Goal: Information Seeking & Learning: Learn about a topic

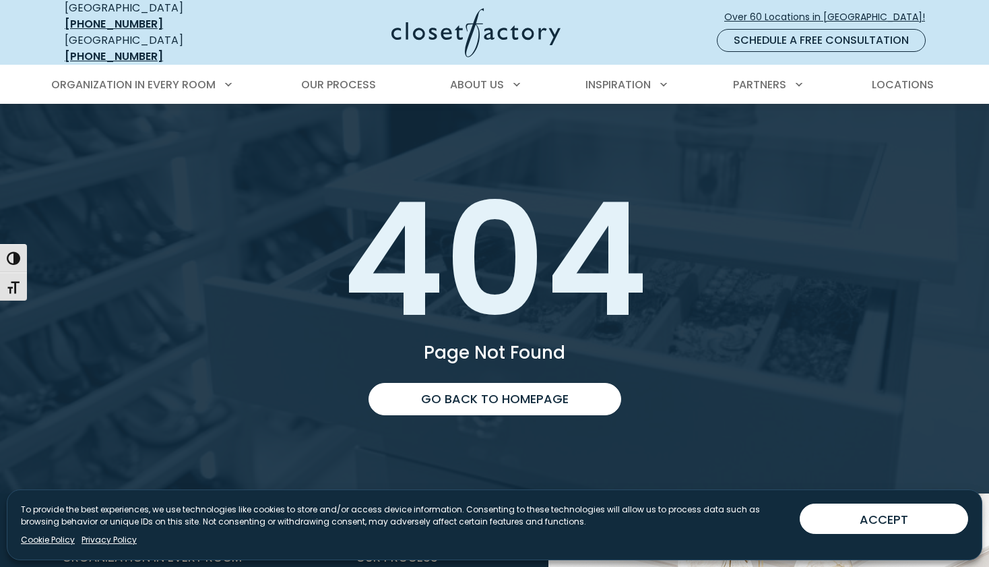
click at [488, 24] on img at bounding box center [475, 32] width 169 height 49
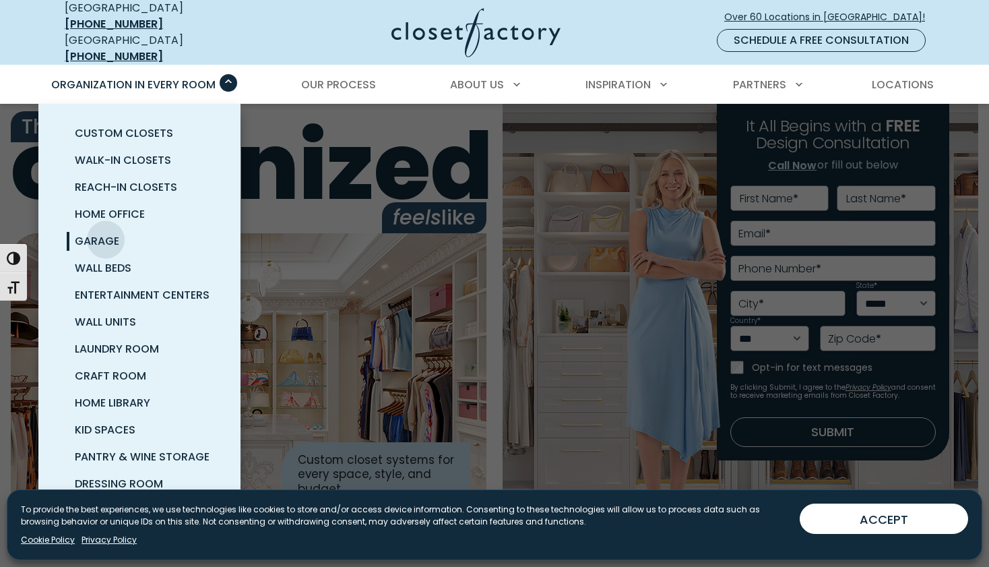
click at [106, 233] on span "Garage" at bounding box center [97, 240] width 44 height 15
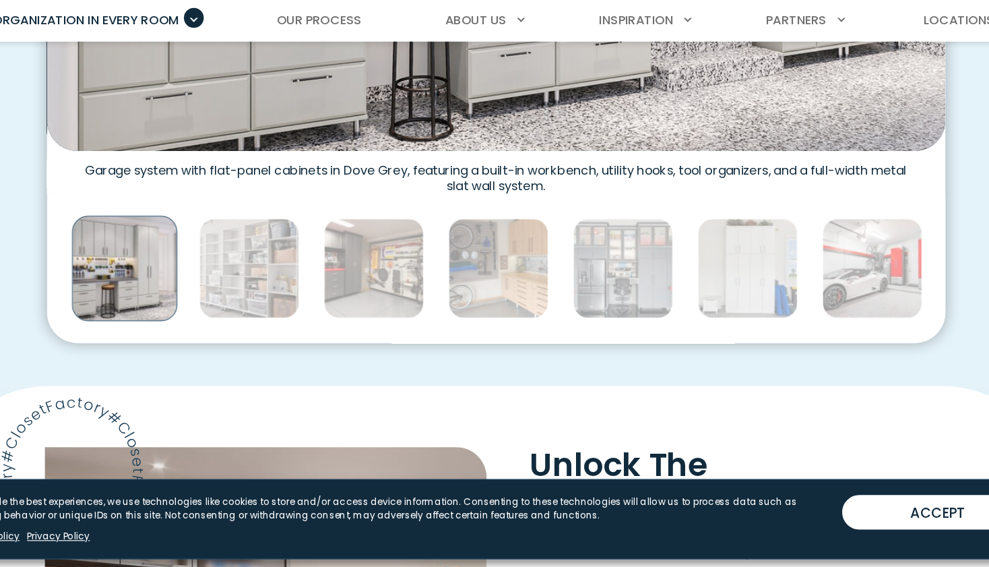
scroll to position [767, 0]
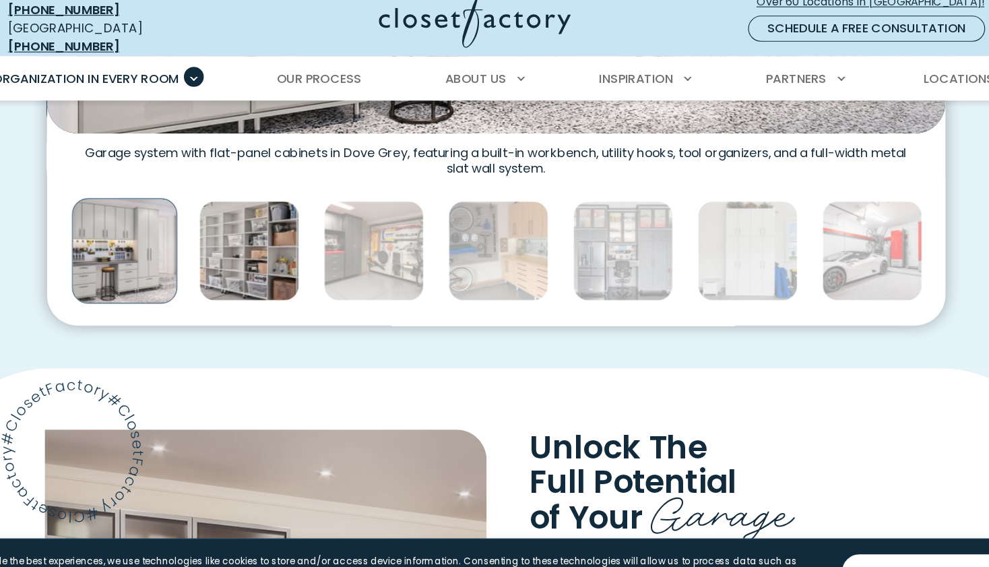
click at [233, 203] on img "Thumbnail Gallery" at bounding box center [277, 236] width 88 height 88
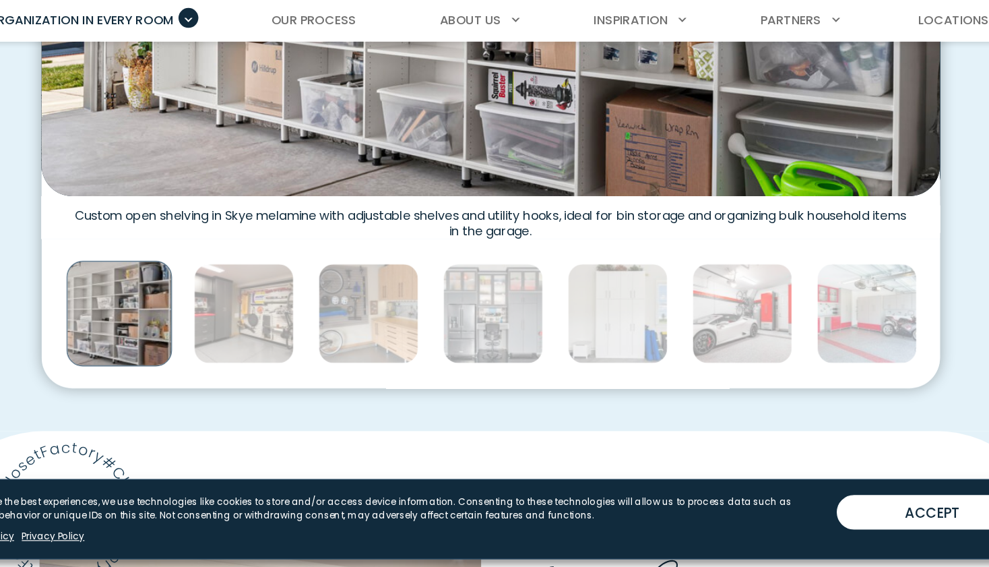
scroll to position [663, 0]
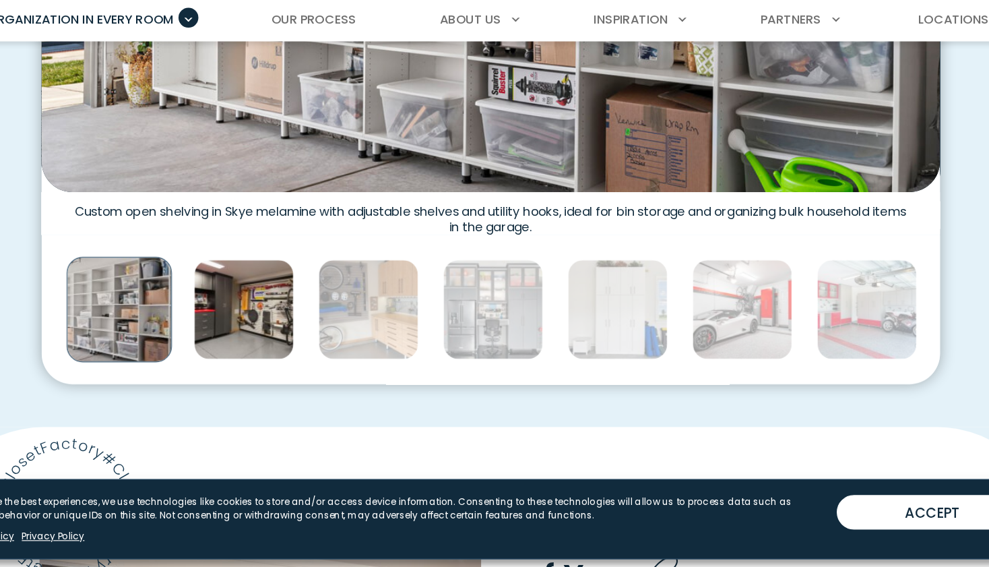
click at [233, 296] on img "Thumbnail Gallery" at bounding box center [277, 340] width 88 height 88
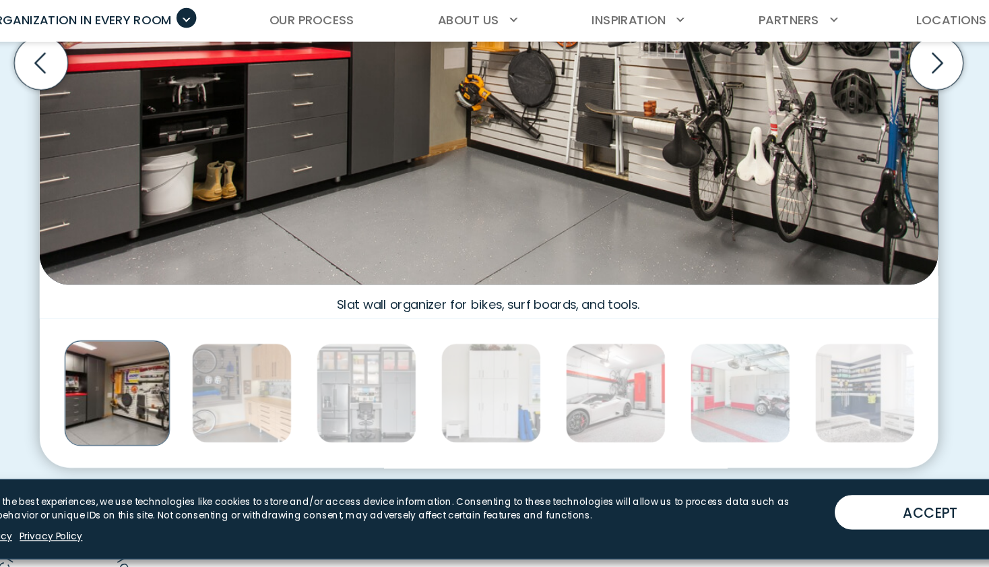
scroll to position [595, 0]
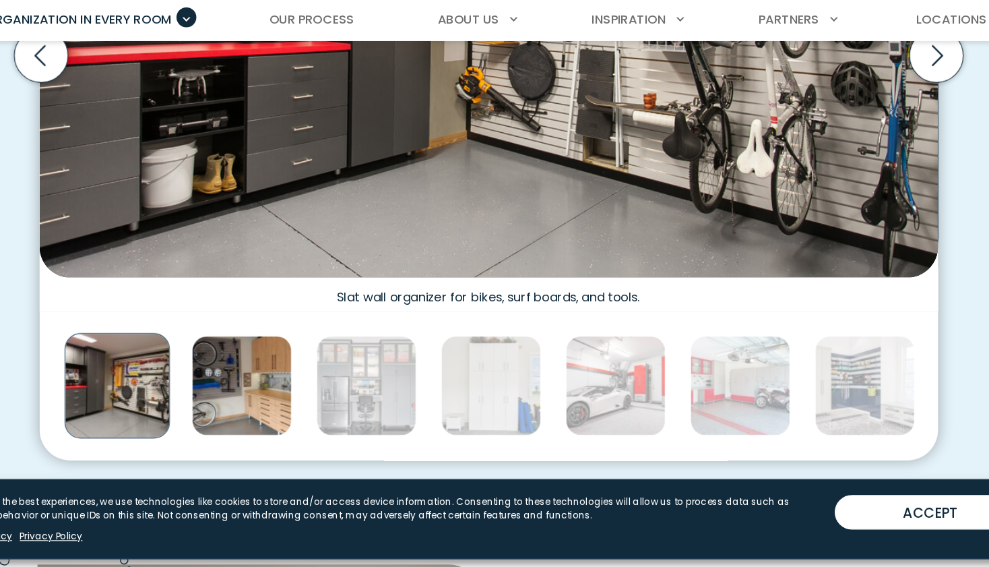
click at [233, 363] on img "Thumbnail Gallery" at bounding box center [277, 407] width 88 height 88
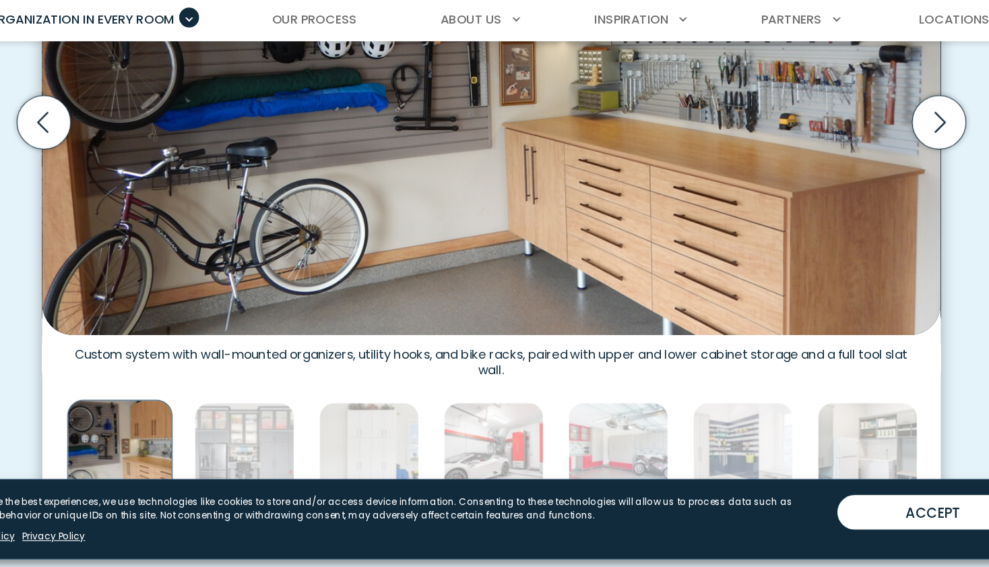
scroll to position [560, 0]
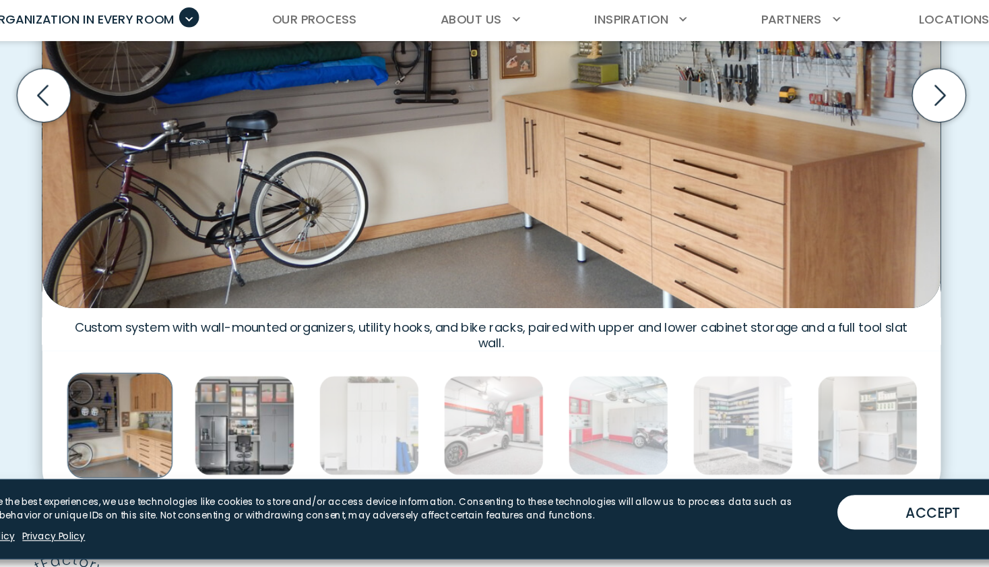
click at [233, 398] on img "Thumbnail Gallery" at bounding box center [277, 442] width 88 height 88
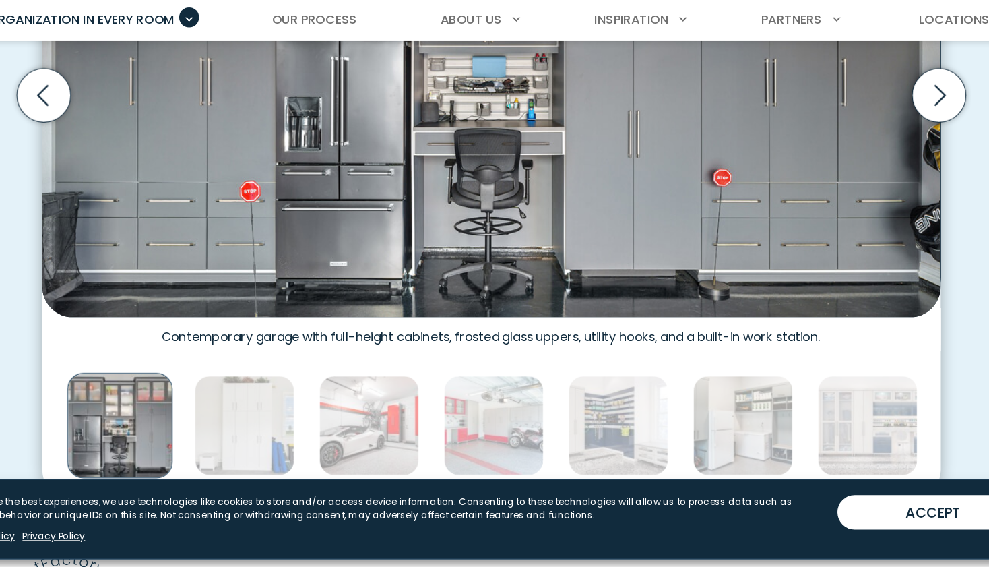
click at [233, 398] on img "Thumbnail Gallery" at bounding box center [277, 442] width 88 height 88
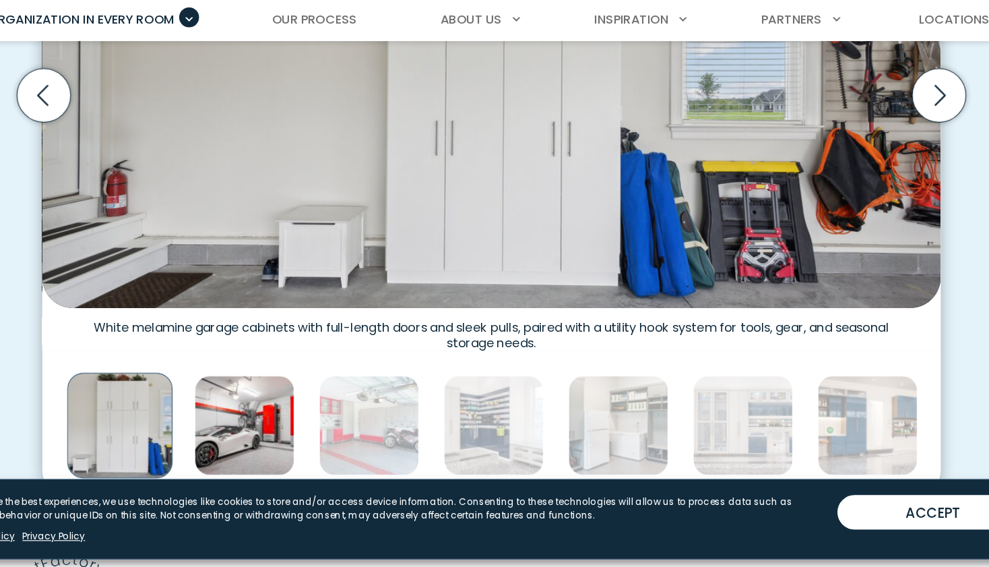
click at [233, 398] on img "Thumbnail Gallery" at bounding box center [277, 442] width 88 height 88
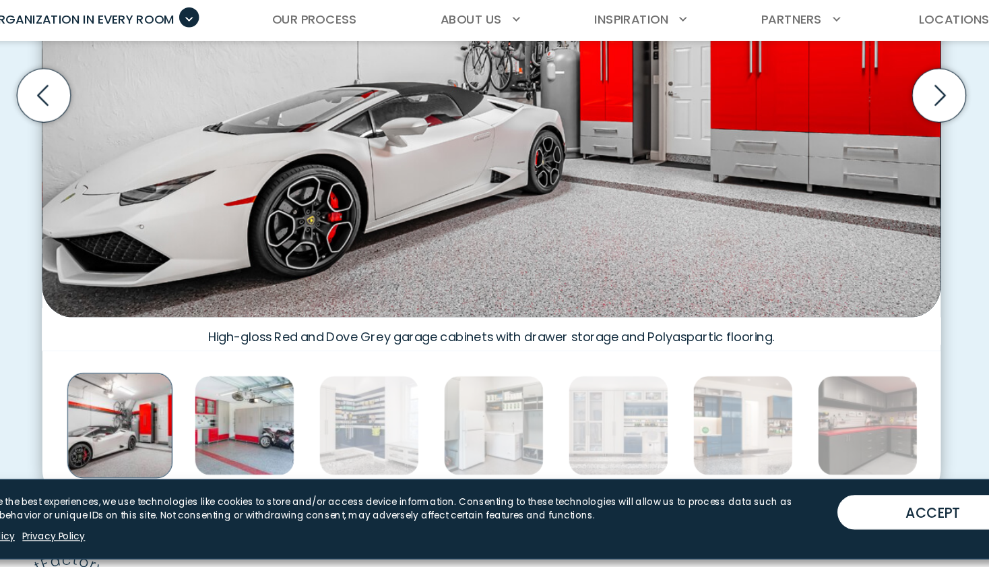
click at [233, 398] on img "Thumbnail Gallery" at bounding box center [277, 442] width 88 height 88
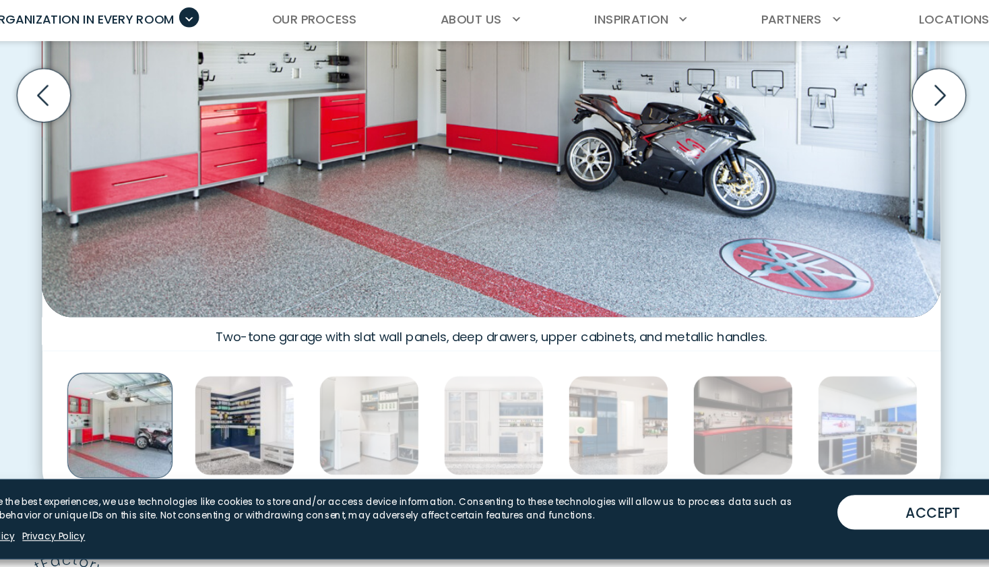
click at [233, 398] on img "Thumbnail Gallery" at bounding box center [277, 442] width 88 height 88
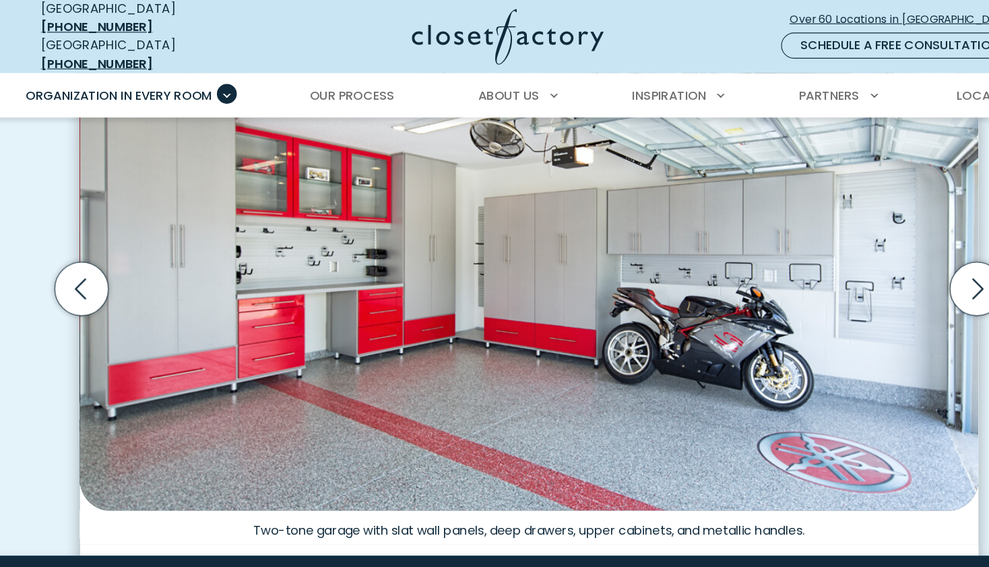
scroll to position [457, 0]
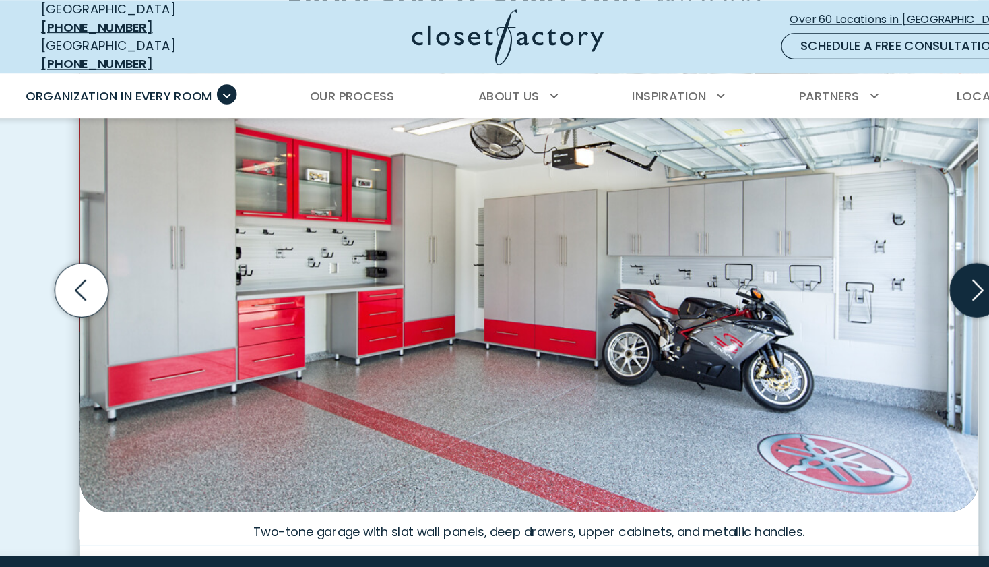
click at [865, 244] on icon "Next slide" at bounding box center [888, 255] width 47 height 47
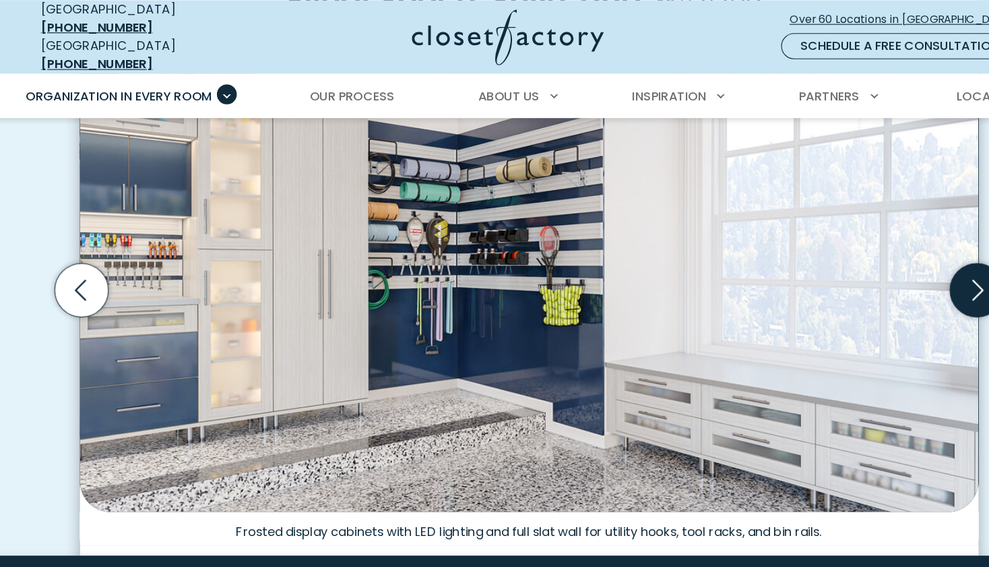
click at [865, 244] on icon "Next slide" at bounding box center [888, 255] width 47 height 47
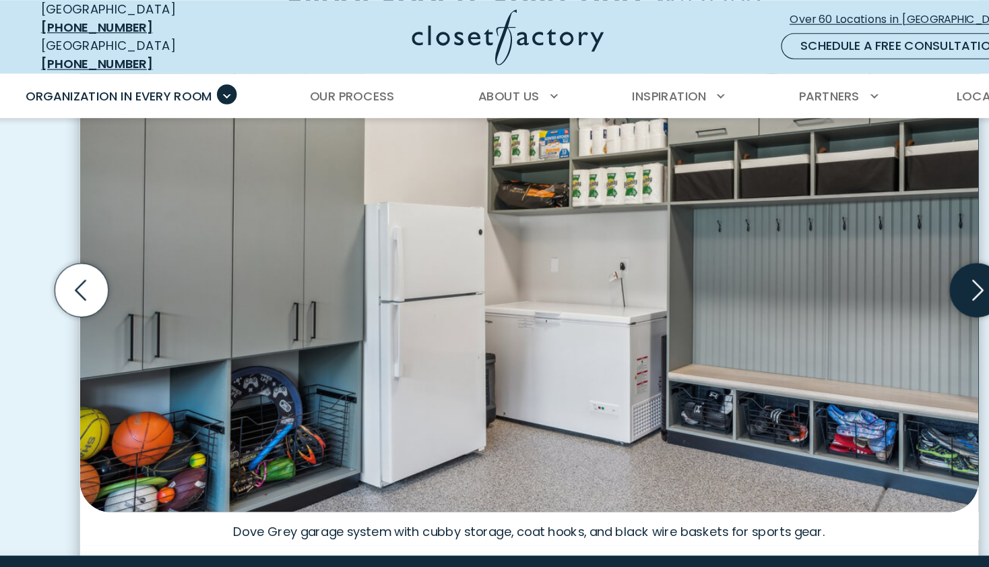
click at [865, 244] on icon "Next slide" at bounding box center [888, 255] width 47 height 47
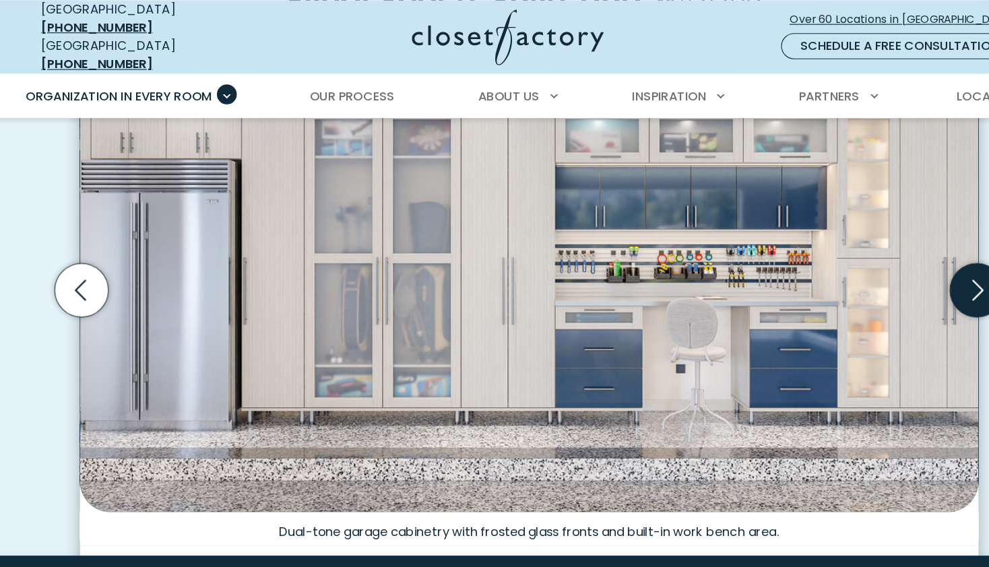
click at [865, 244] on icon "Next slide" at bounding box center [888, 255] width 47 height 47
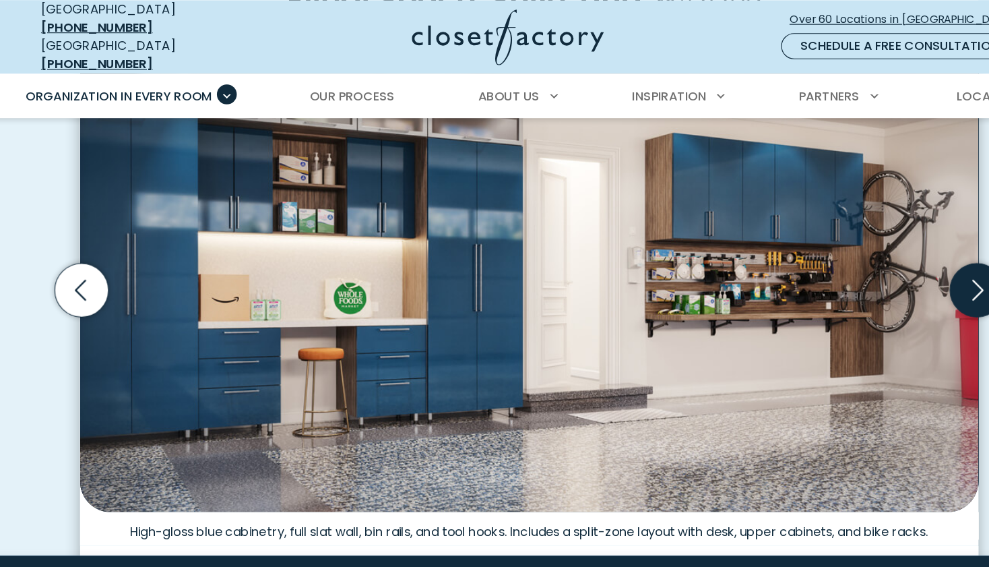
click at [865, 244] on icon "Next slide" at bounding box center [888, 255] width 47 height 47
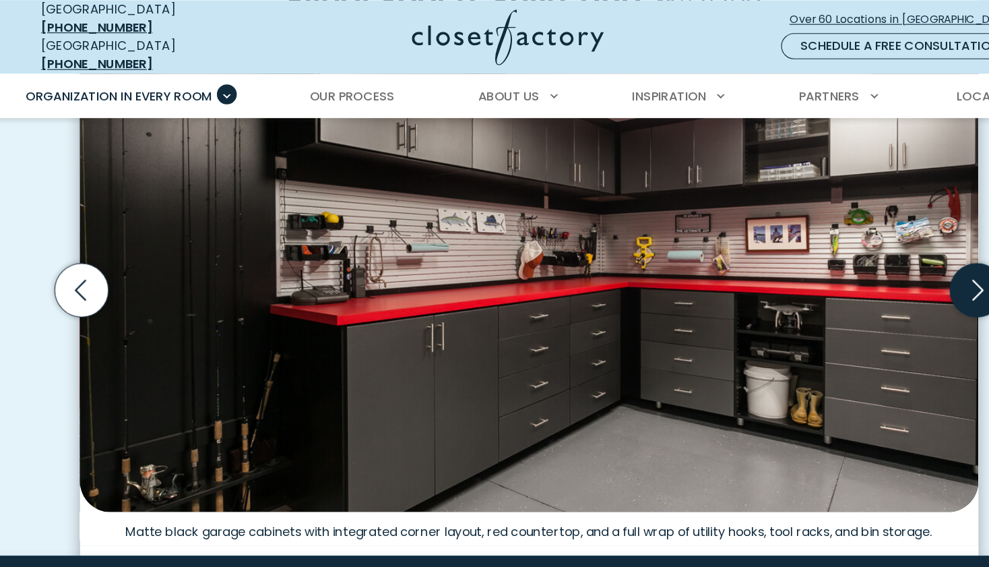
click at [865, 243] on icon "Next slide" at bounding box center [888, 255] width 47 height 47
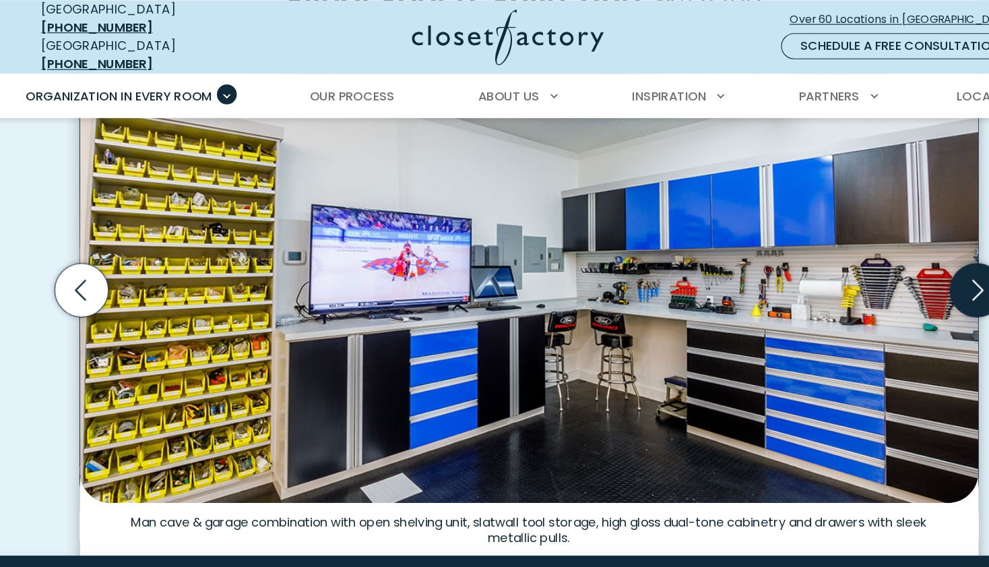
click at [865, 243] on icon "Next slide" at bounding box center [888, 255] width 47 height 47
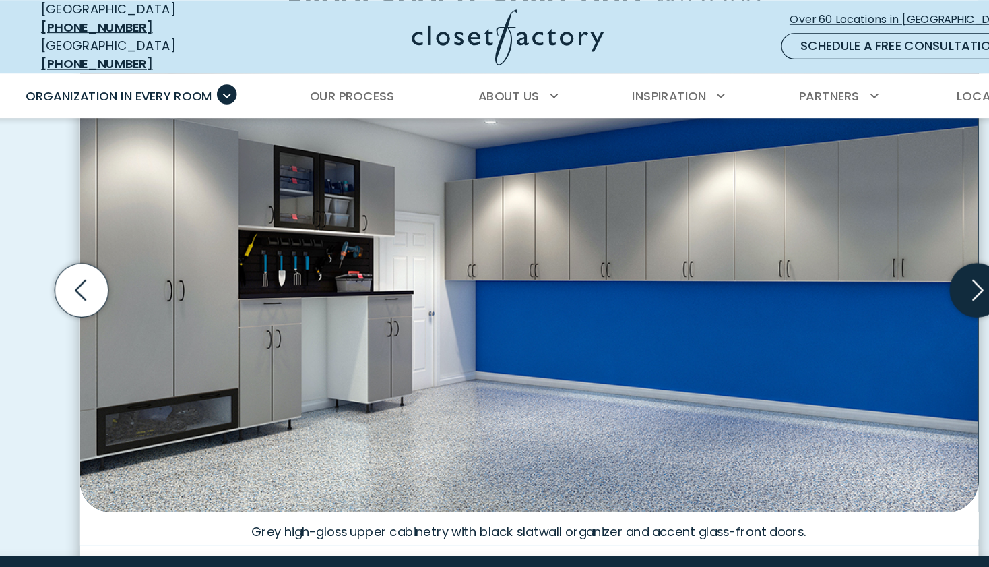
click at [865, 243] on icon "Next slide" at bounding box center [888, 255] width 47 height 47
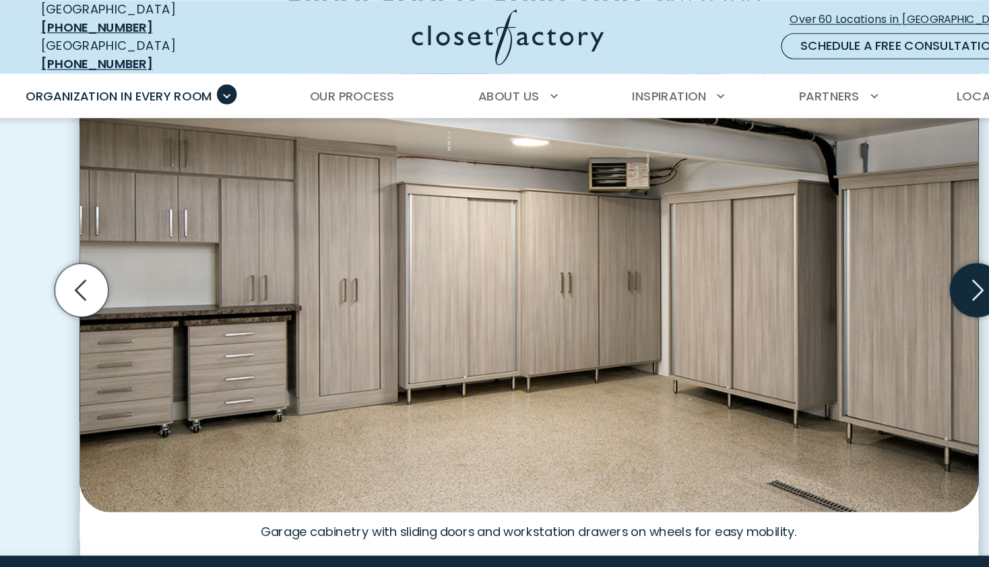
click at [865, 243] on icon "Next slide" at bounding box center [888, 255] width 47 height 47
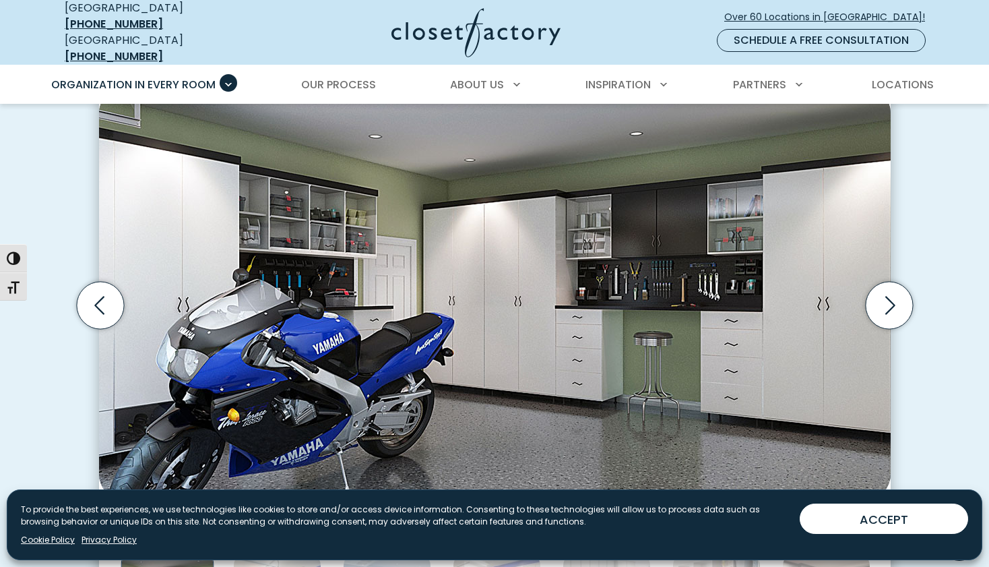
scroll to position [373, 0]
